Goal: Information Seeking & Learning: Learn about a topic

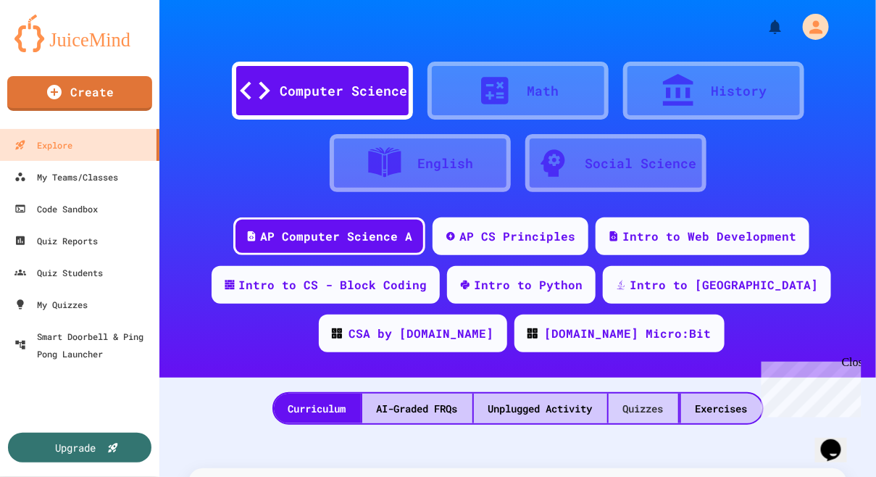
click at [637, 407] on div "Quizzes" at bounding box center [644, 408] width 70 height 30
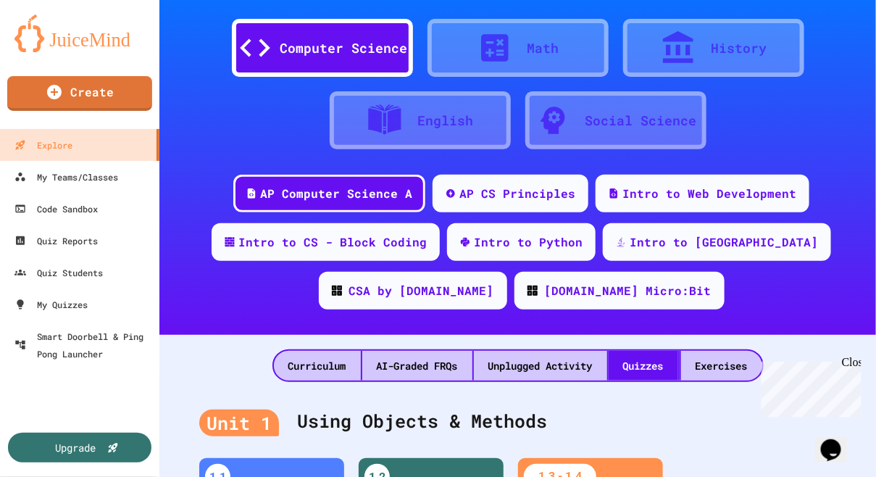
scroll to position [42, 0]
